Goal: Navigation & Orientation: Find specific page/section

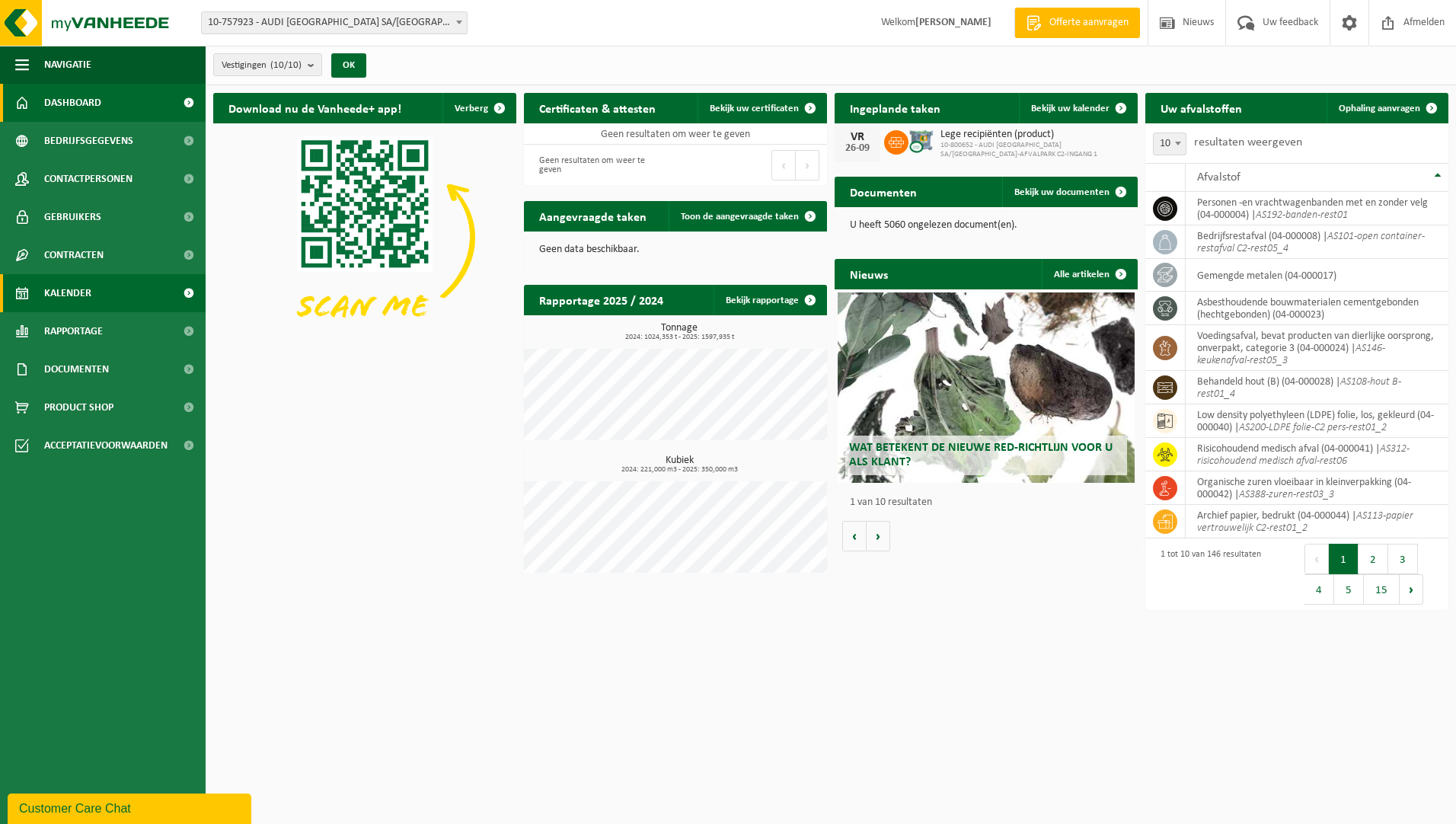
click at [97, 297] on link "Kalender" at bounding box center [102, 293] width 206 height 38
click at [109, 336] on link "Rapportage" at bounding box center [102, 331] width 206 height 38
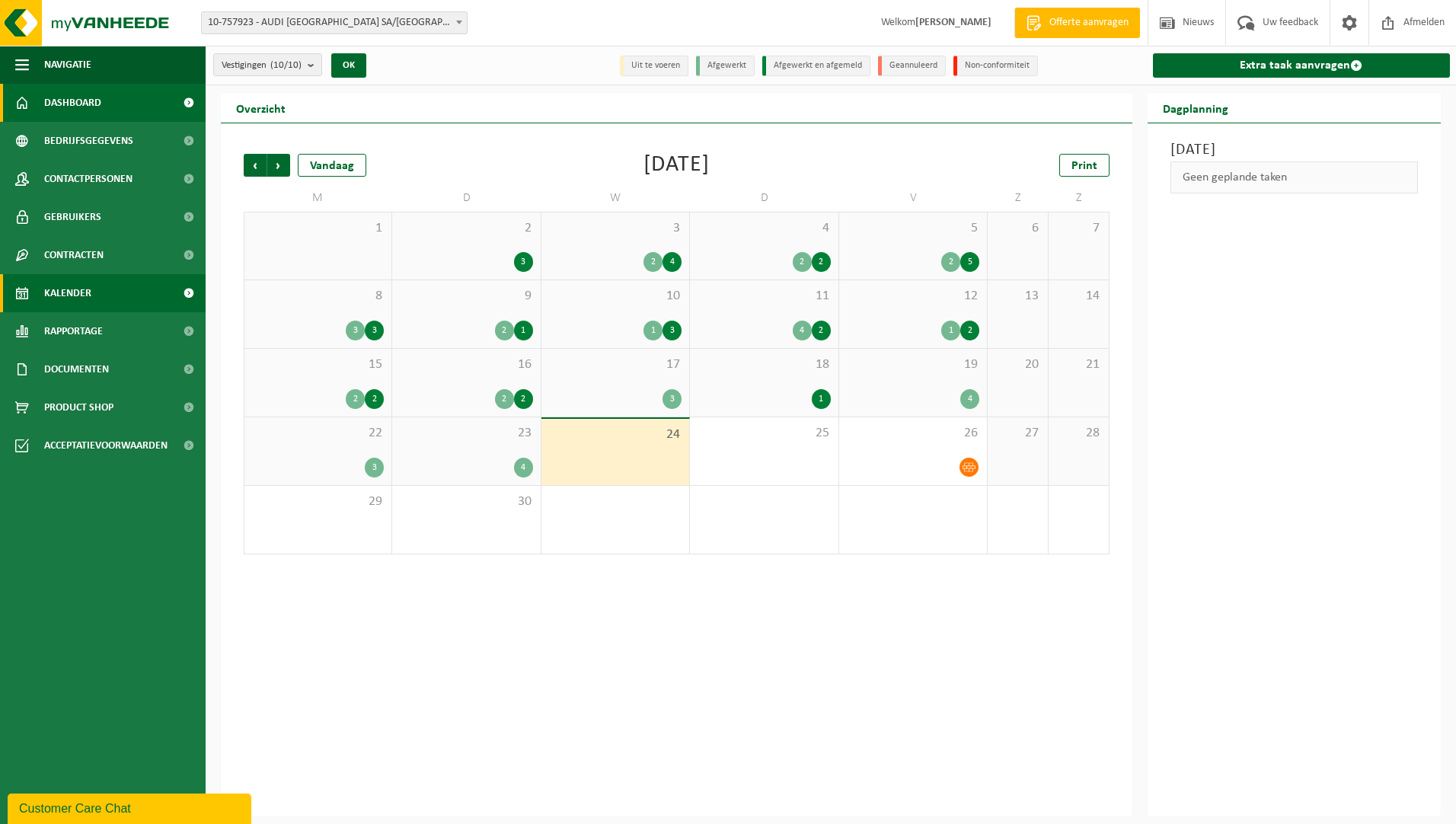
click at [117, 103] on link "Dashboard" at bounding box center [102, 103] width 206 height 38
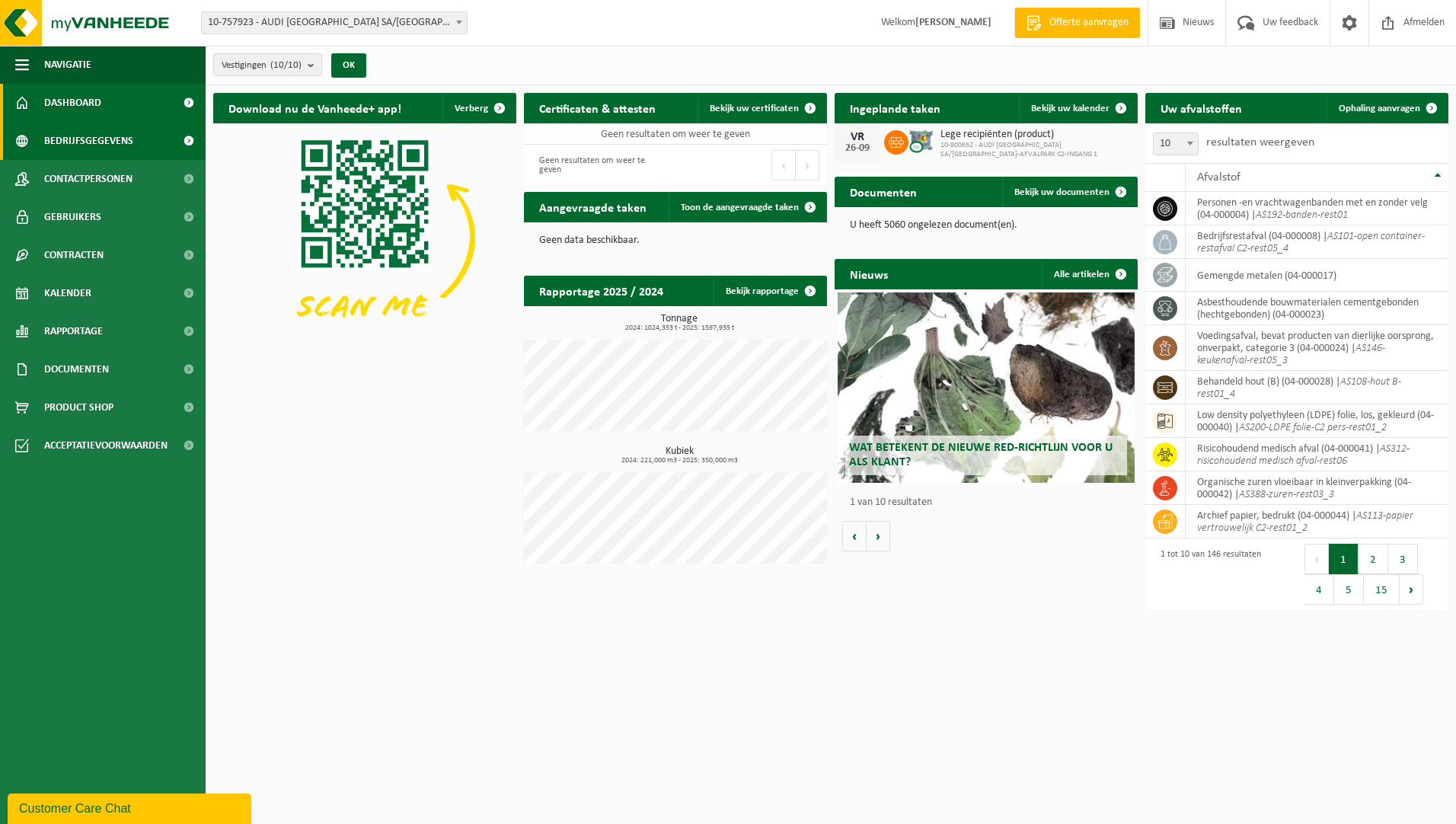
click at [103, 136] on span "Bedrijfsgegevens" at bounding box center [88, 141] width 89 height 38
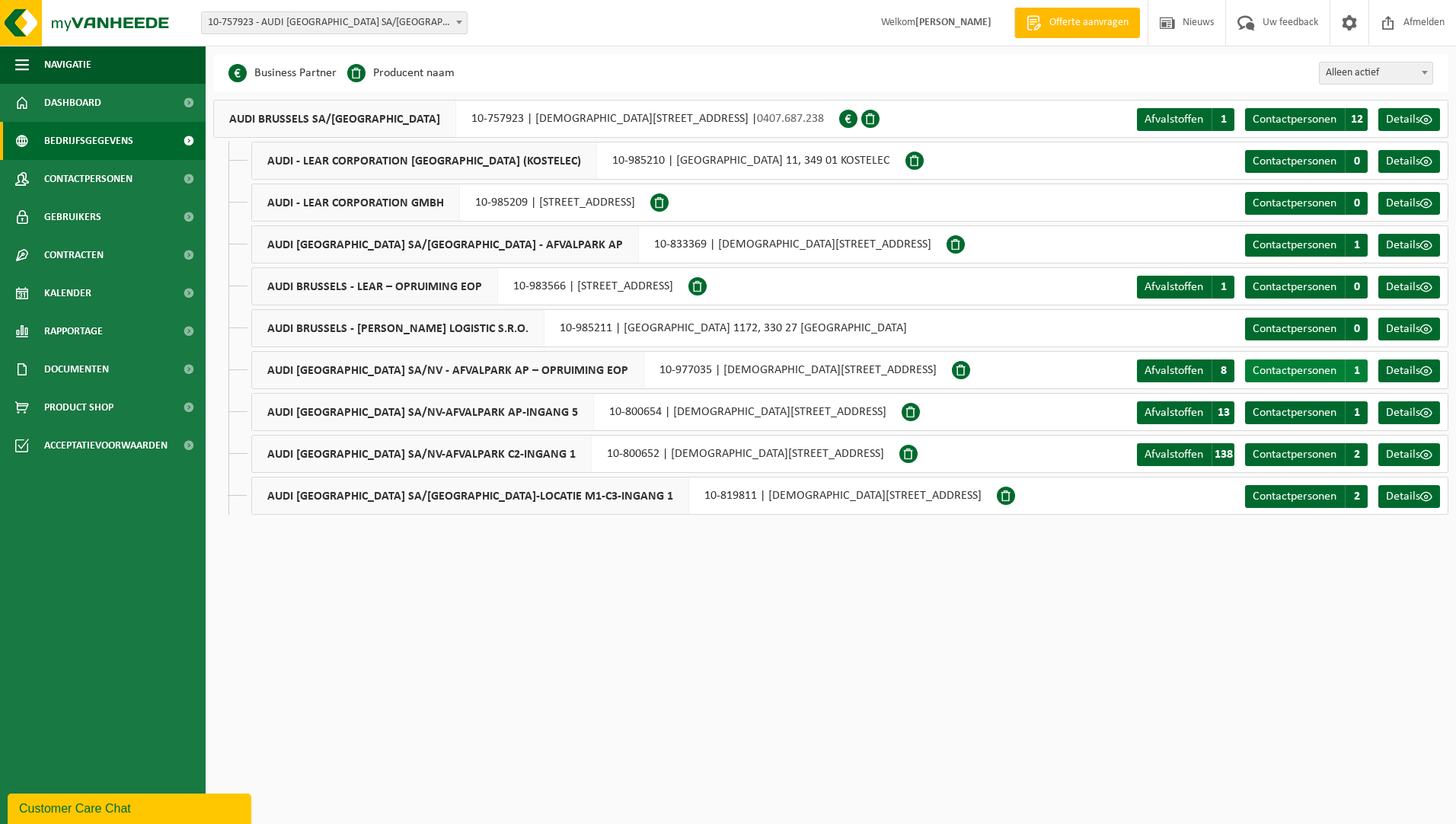
click at [1362, 359] on span "1" at bounding box center [1356, 370] width 23 height 23
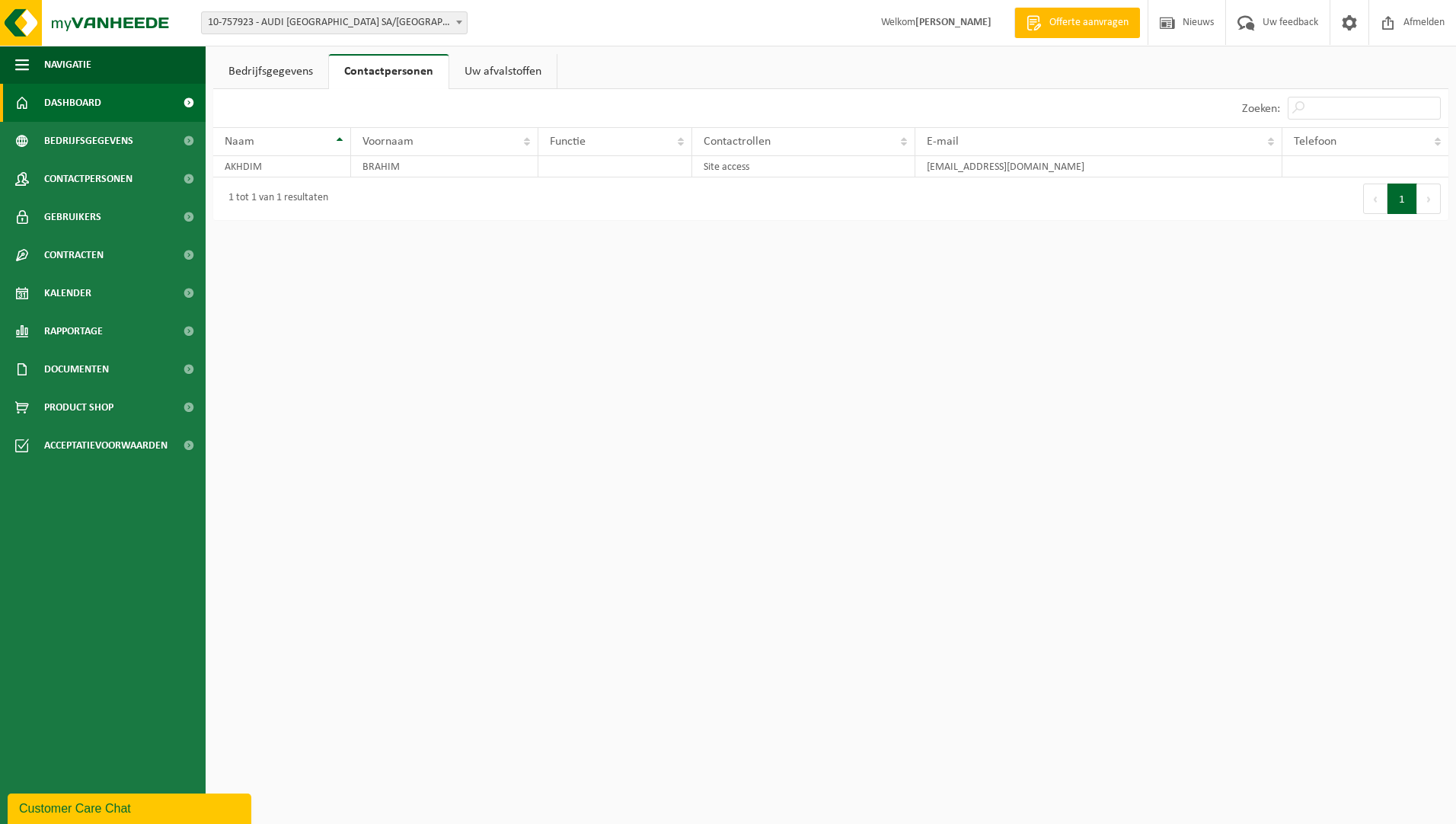
click at [86, 94] on span "Dashboard" at bounding box center [72, 103] width 57 height 38
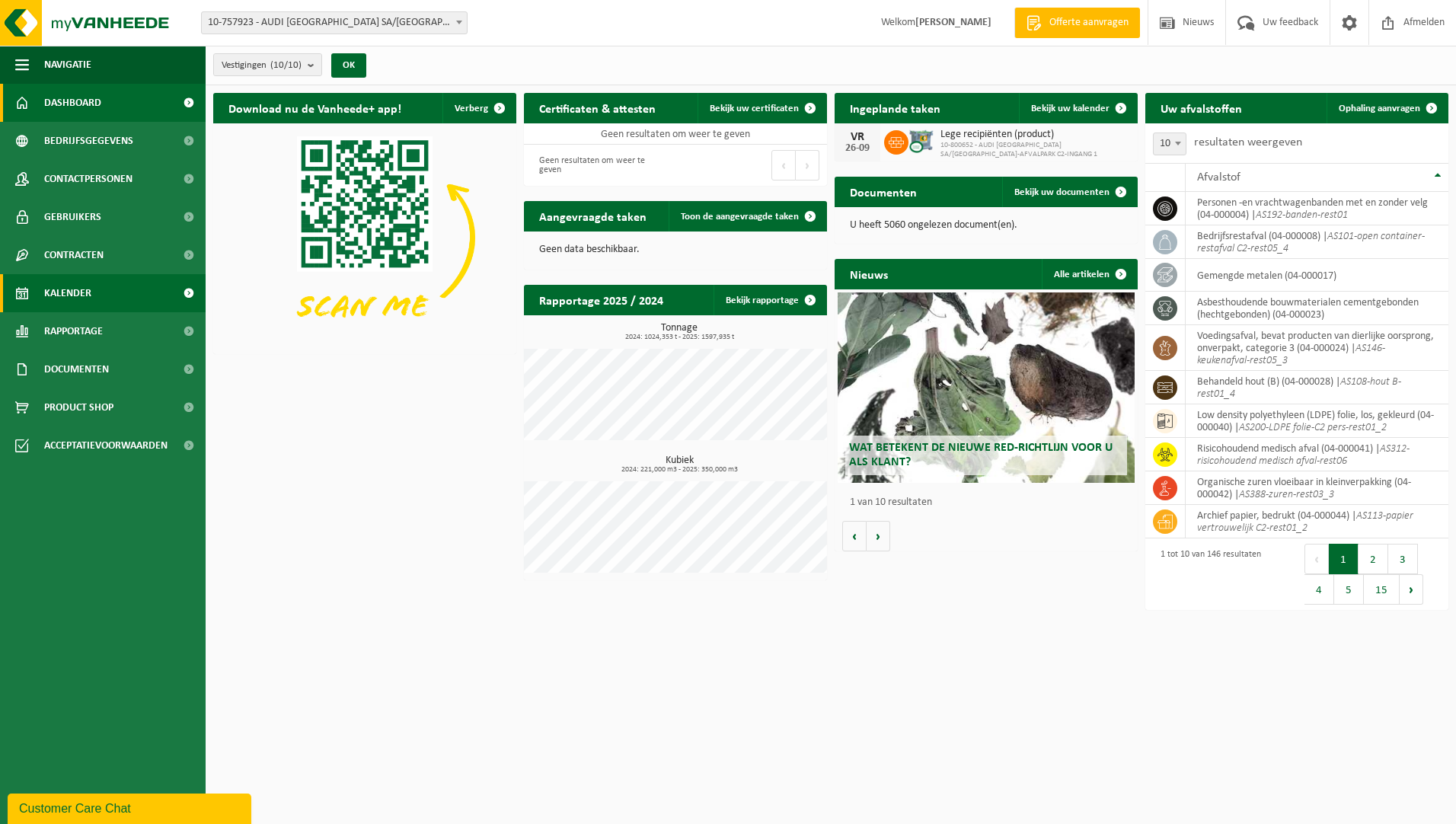
click at [95, 297] on link "Kalender" at bounding box center [102, 293] width 206 height 38
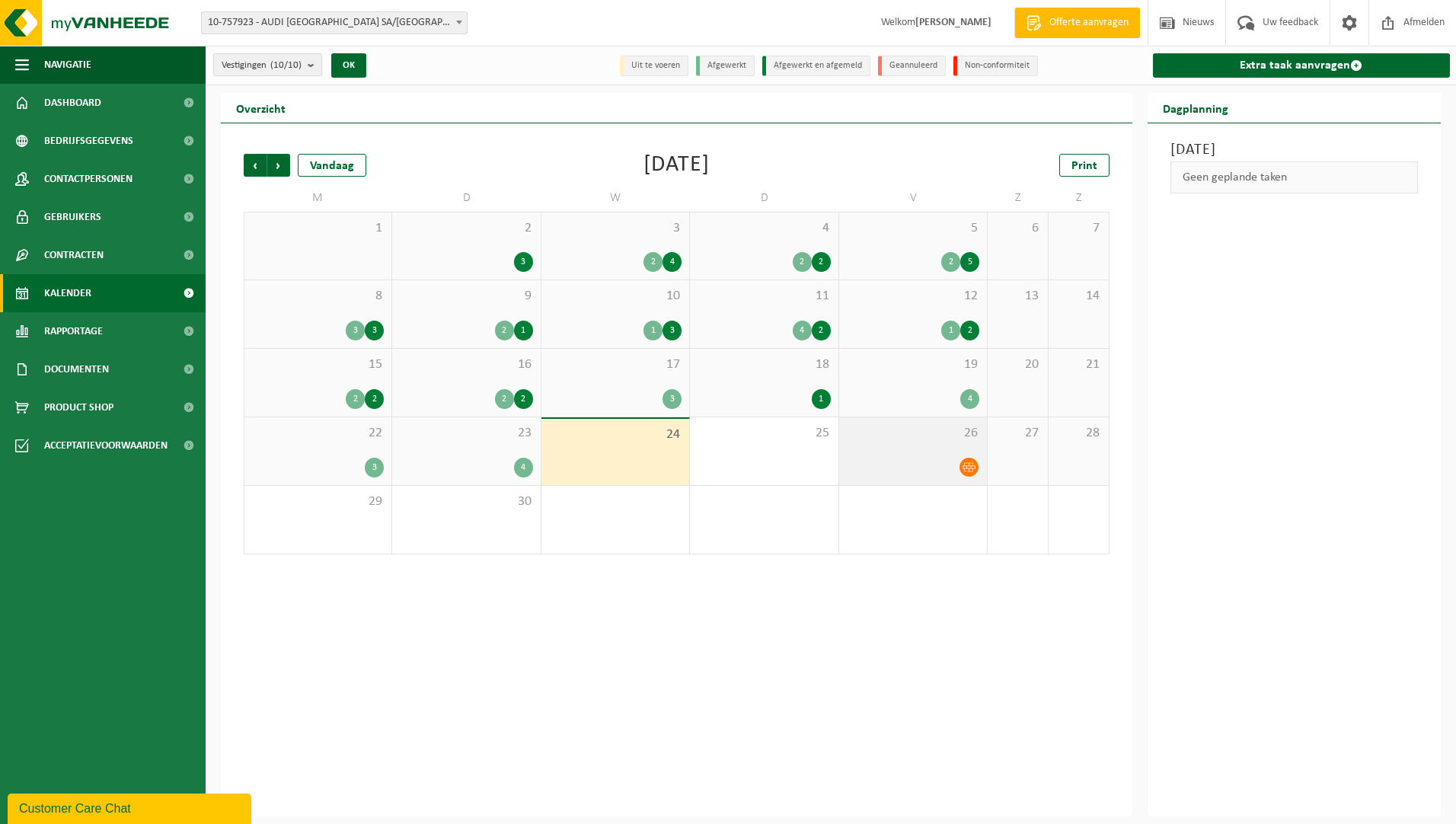
click at [873, 435] on span "26" at bounding box center [912, 433] width 132 height 16
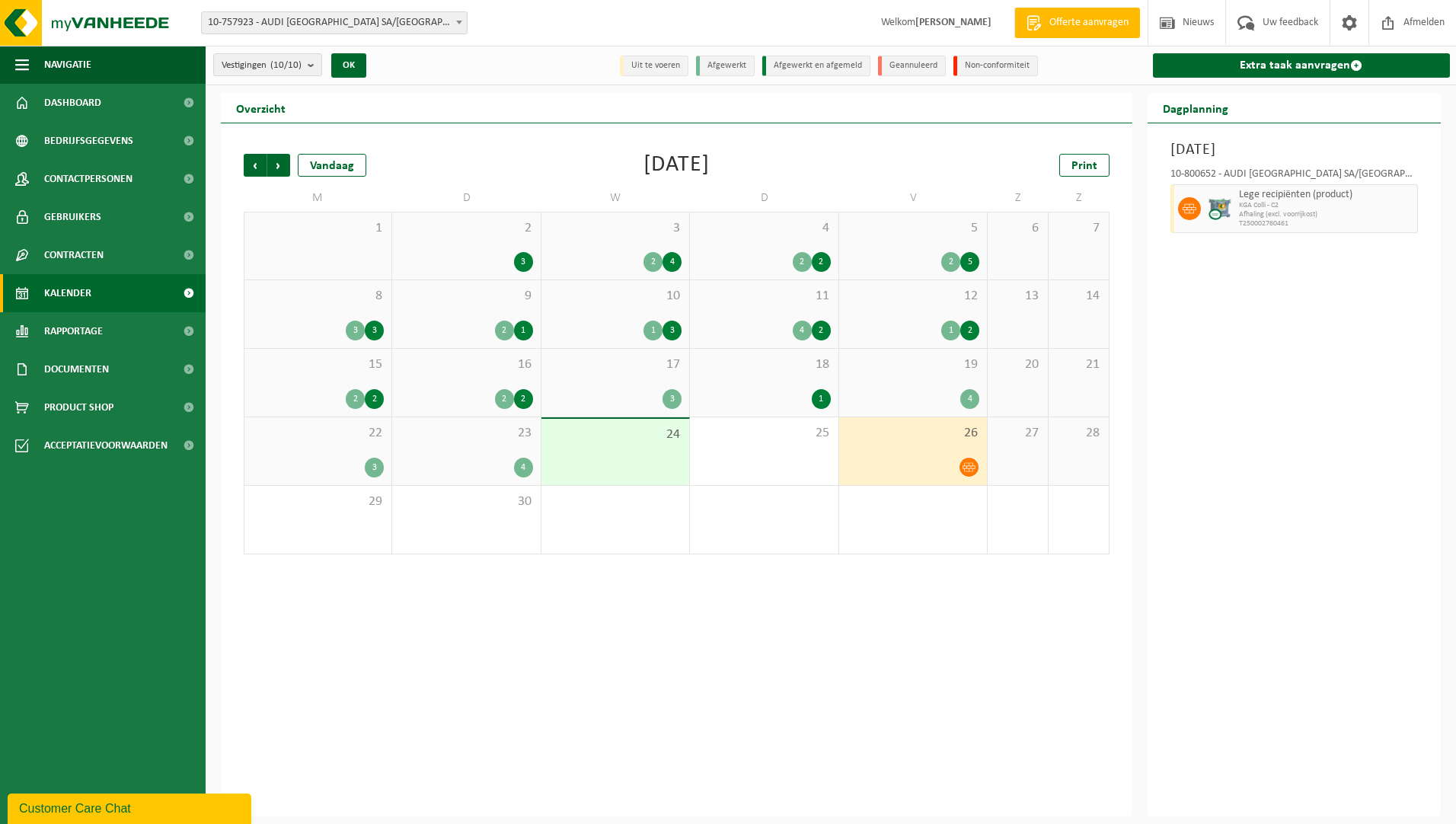
click at [361, 291] on span "8" at bounding box center [318, 296] width 131 height 16
